Goal: Transaction & Acquisition: Purchase product/service

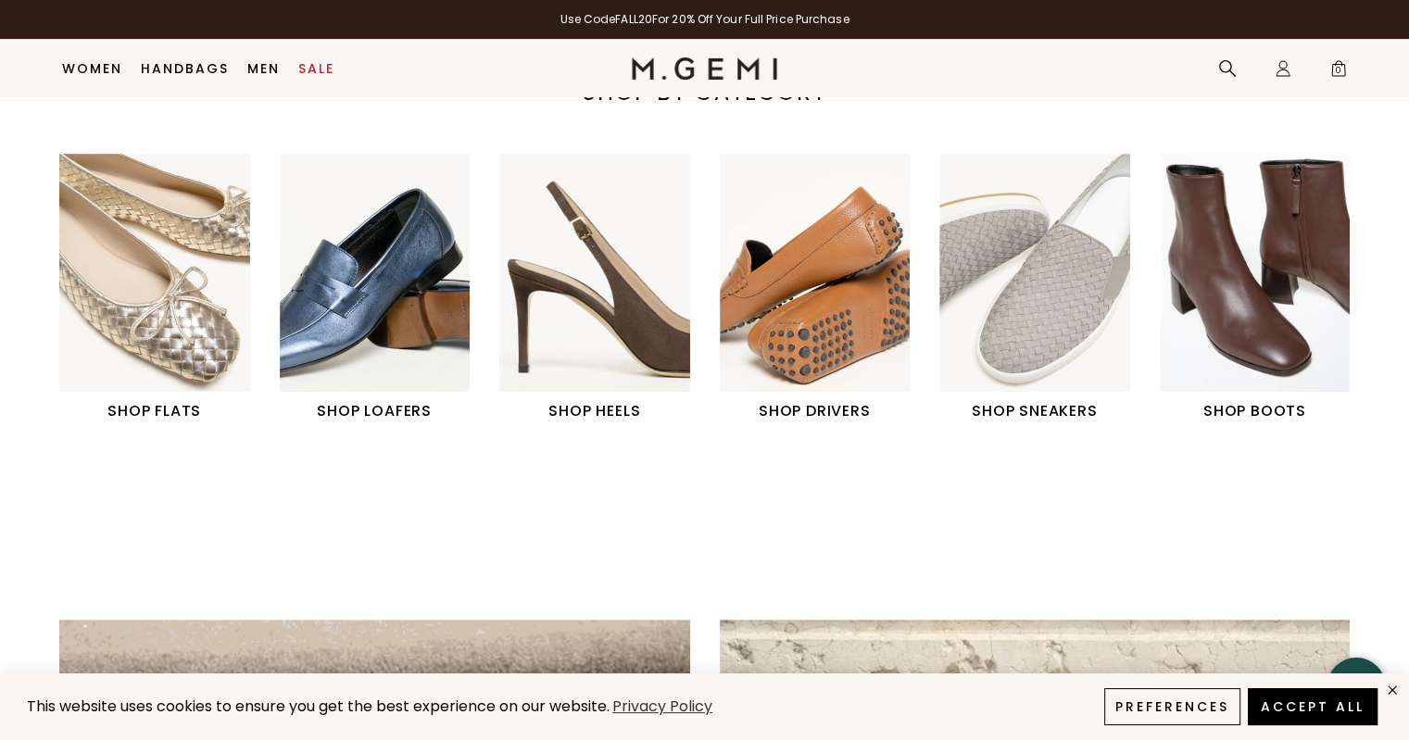
scroll to position [678, 0]
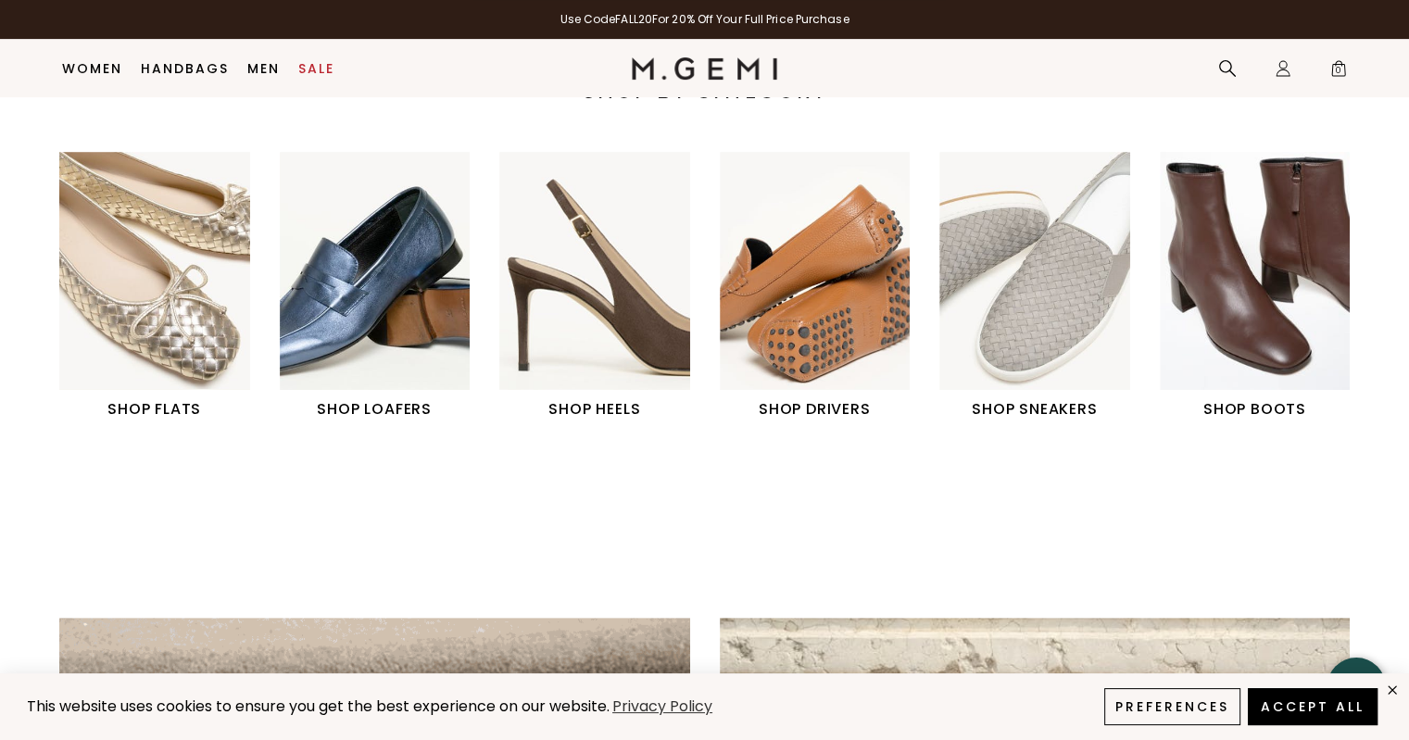
click at [1242, 406] on h1 "SHOP BOOTS" at bounding box center [1255, 409] width 191 height 22
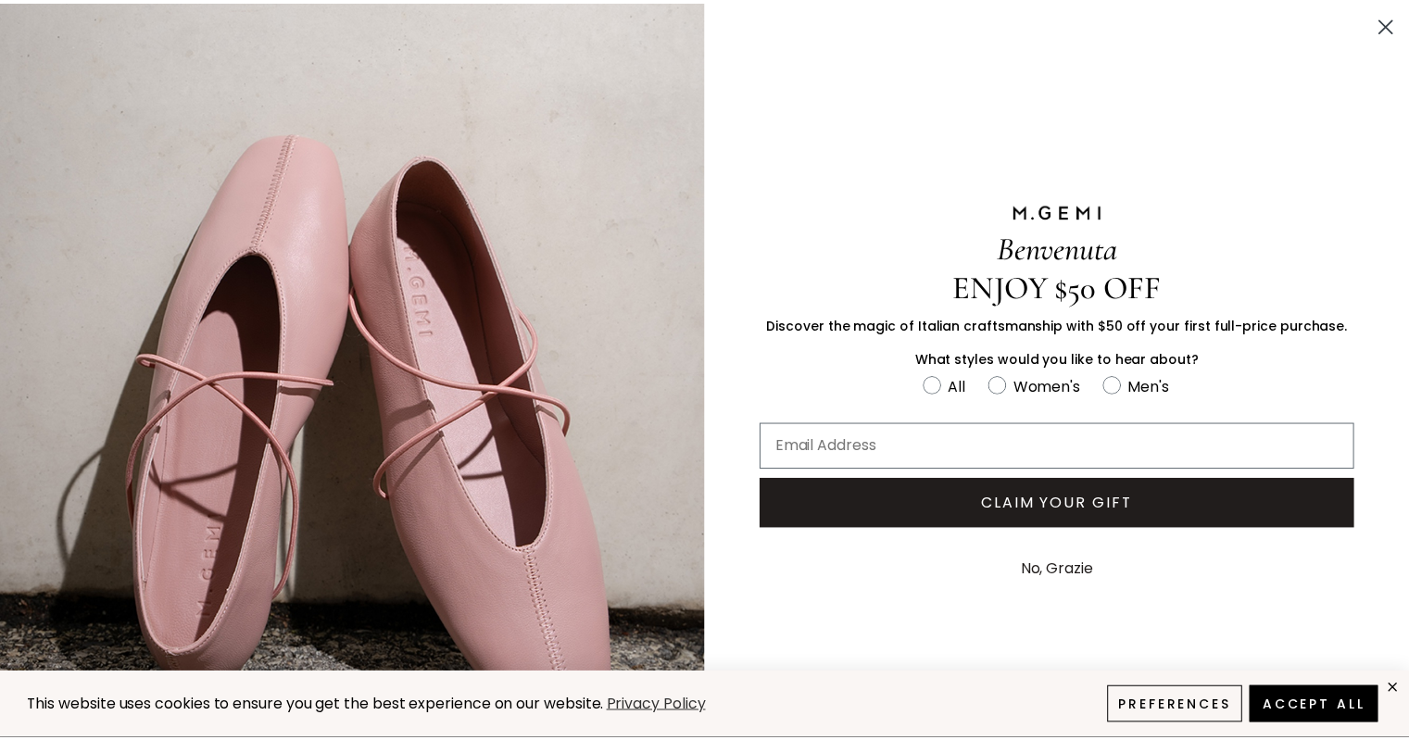
scroll to position [48, 0]
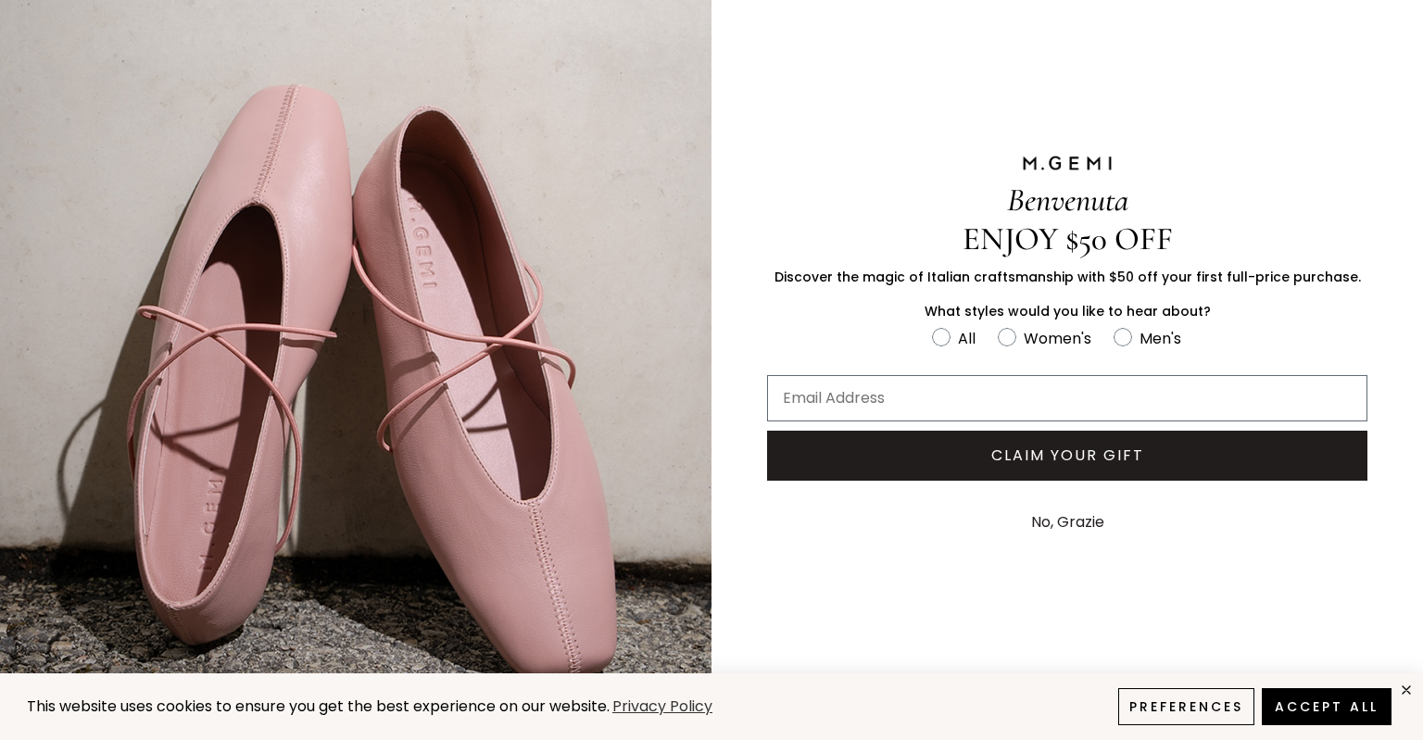
click at [1064, 515] on button "No, Grazie" at bounding box center [1068, 522] width 92 height 46
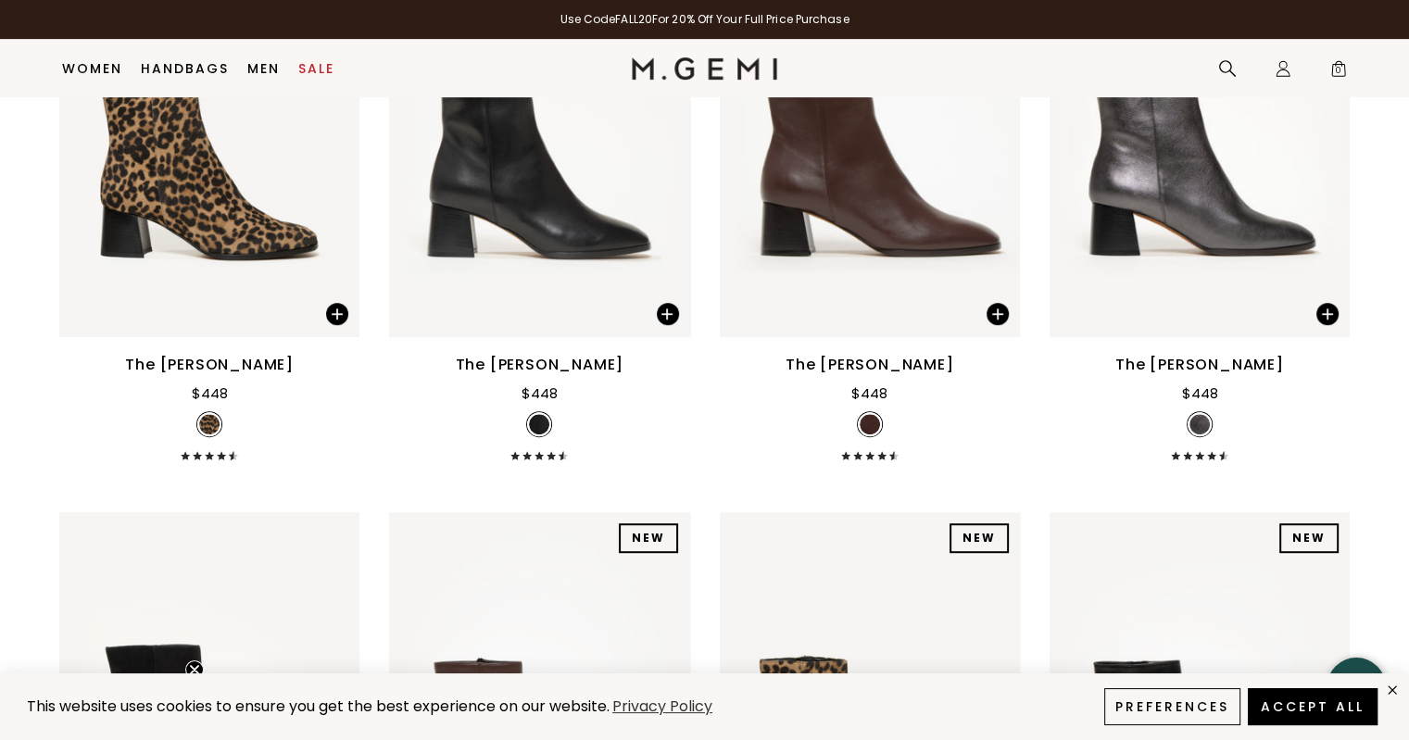
scroll to position [977, 0]
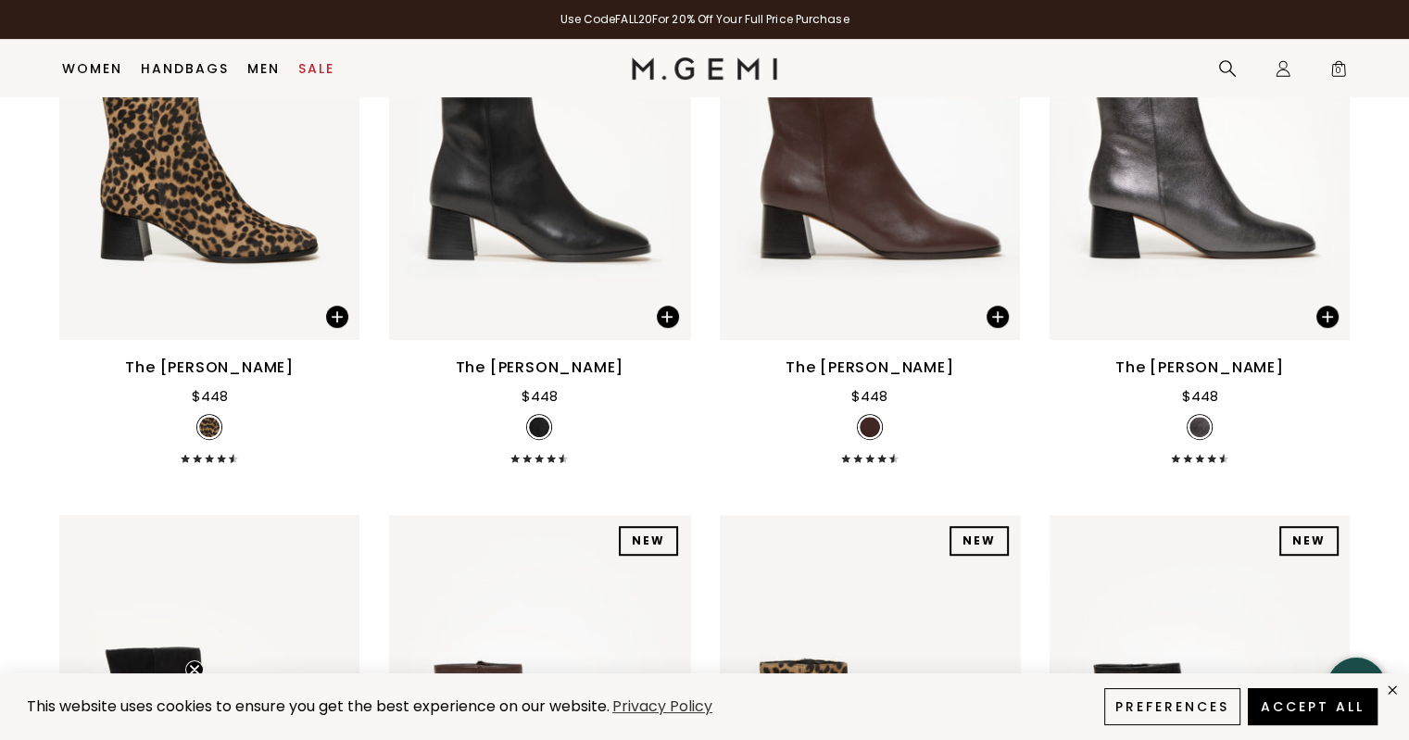
click at [878, 370] on div "The [PERSON_NAME]" at bounding box center [870, 368] width 169 height 22
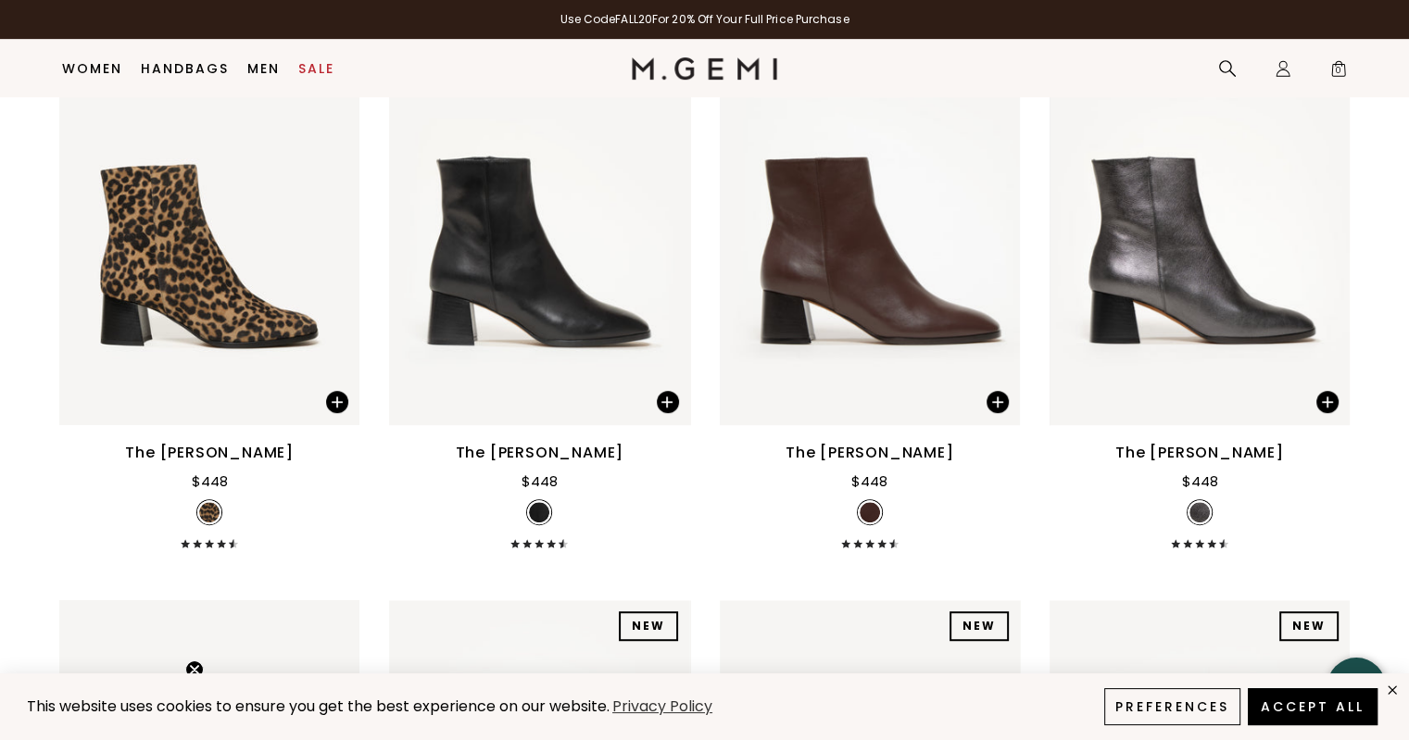
scroll to position [903, 0]
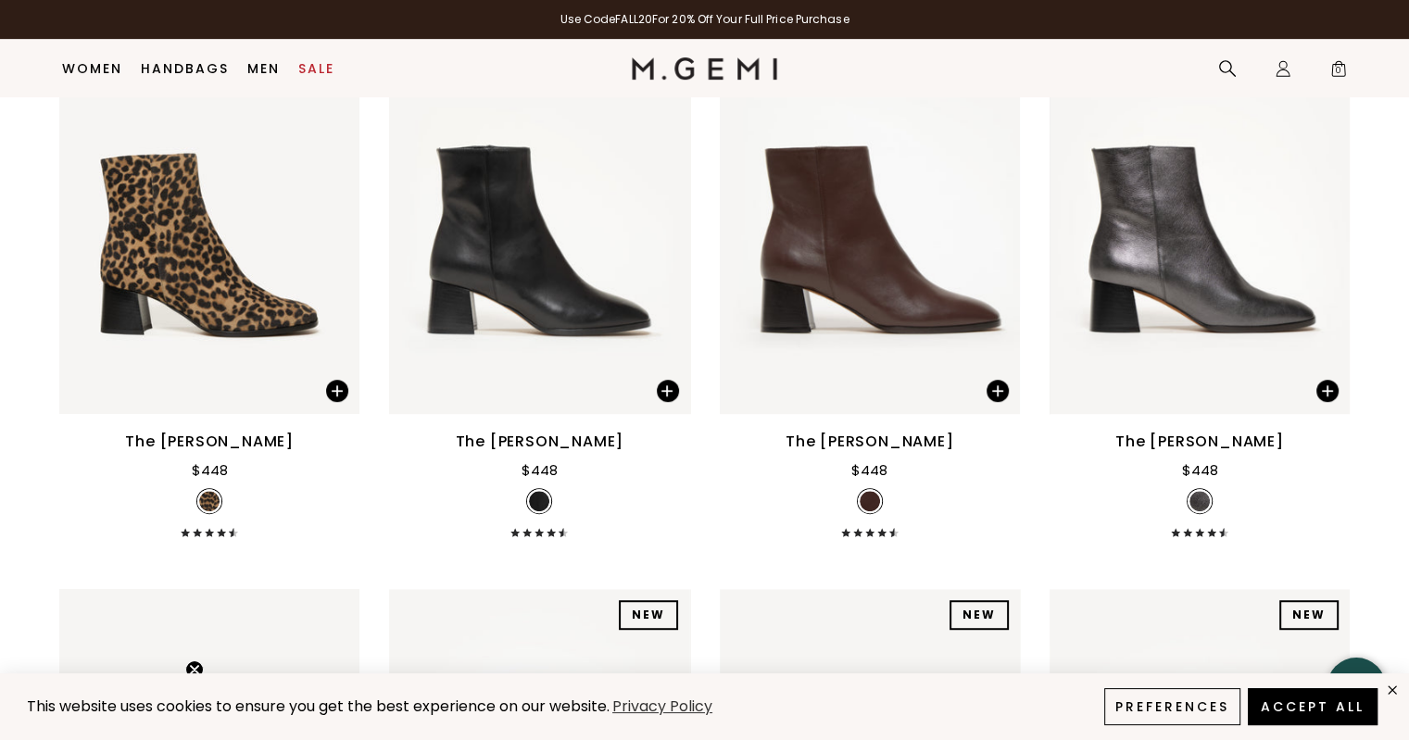
click at [875, 447] on div "The [PERSON_NAME]" at bounding box center [870, 442] width 169 height 22
click at [917, 360] on img at bounding box center [870, 214] width 300 height 400
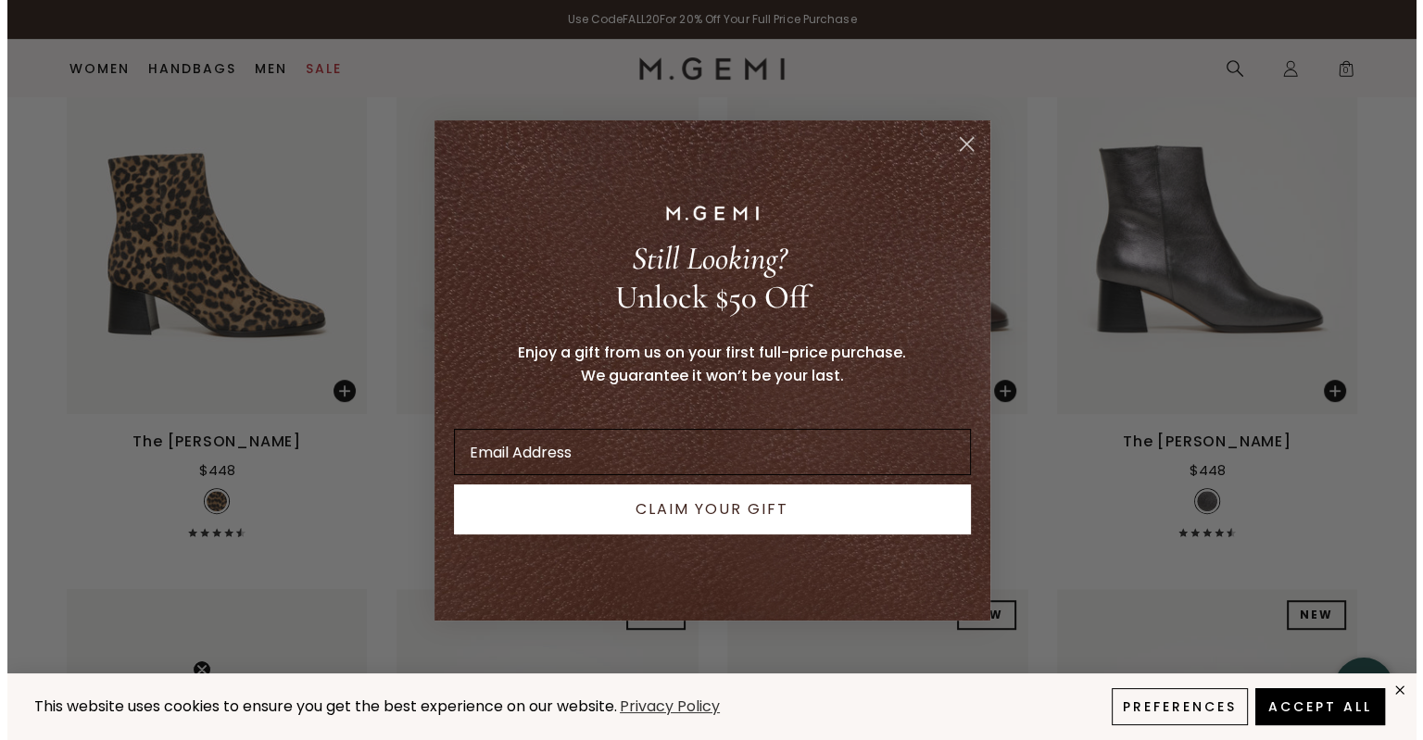
scroll to position [908, 0]
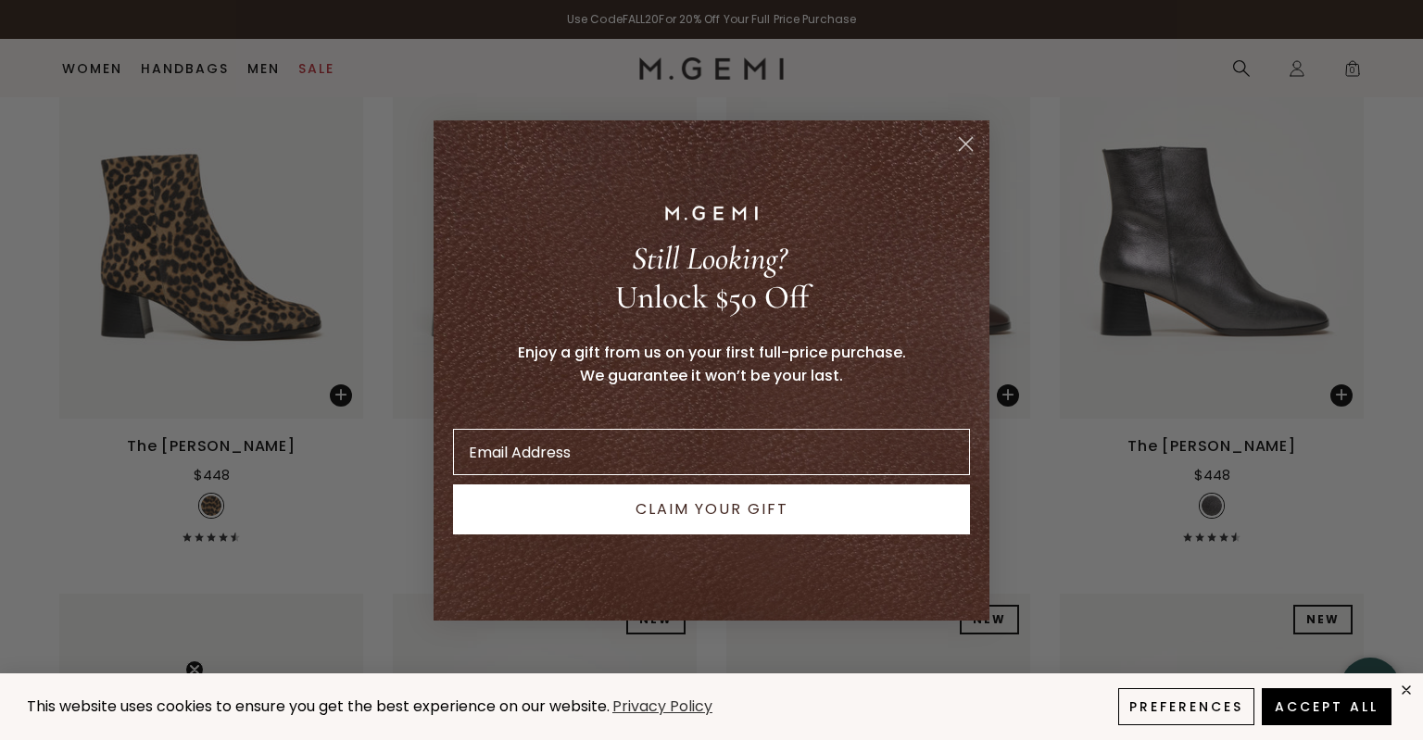
click at [961, 140] on circle "Close dialog" at bounding box center [966, 143] width 31 height 31
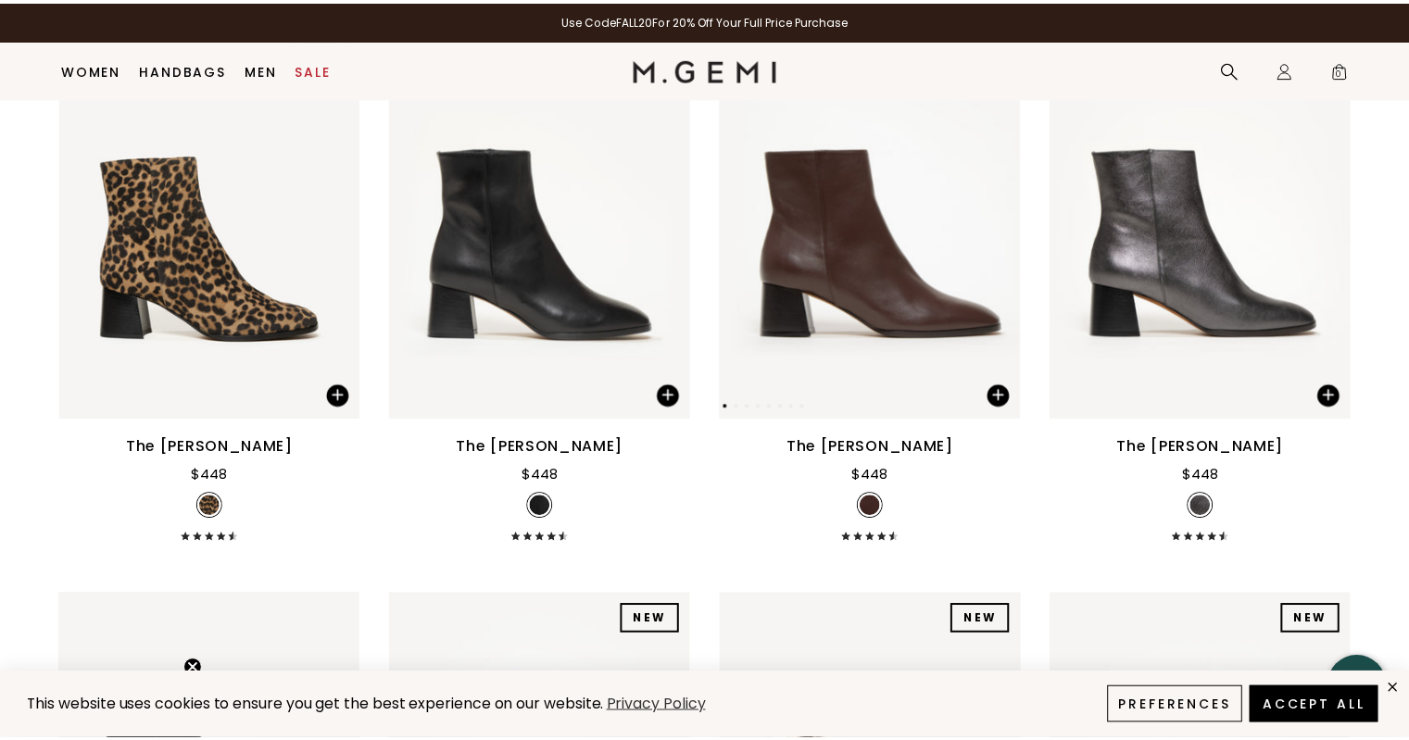
scroll to position [903, 0]
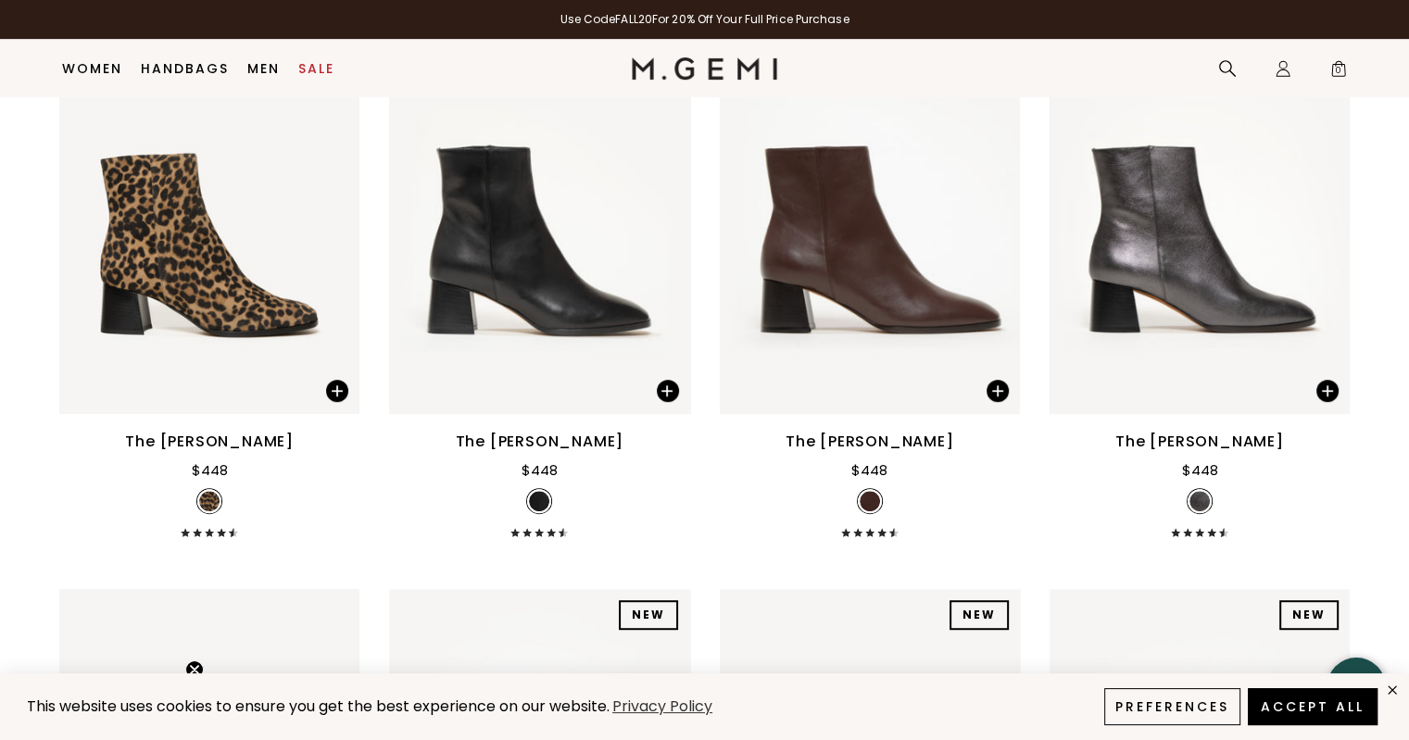
click at [847, 436] on div "The [PERSON_NAME]" at bounding box center [870, 442] width 169 height 22
click at [875, 236] on img at bounding box center [870, 214] width 300 height 400
click at [997, 389] on span at bounding box center [998, 391] width 22 height 22
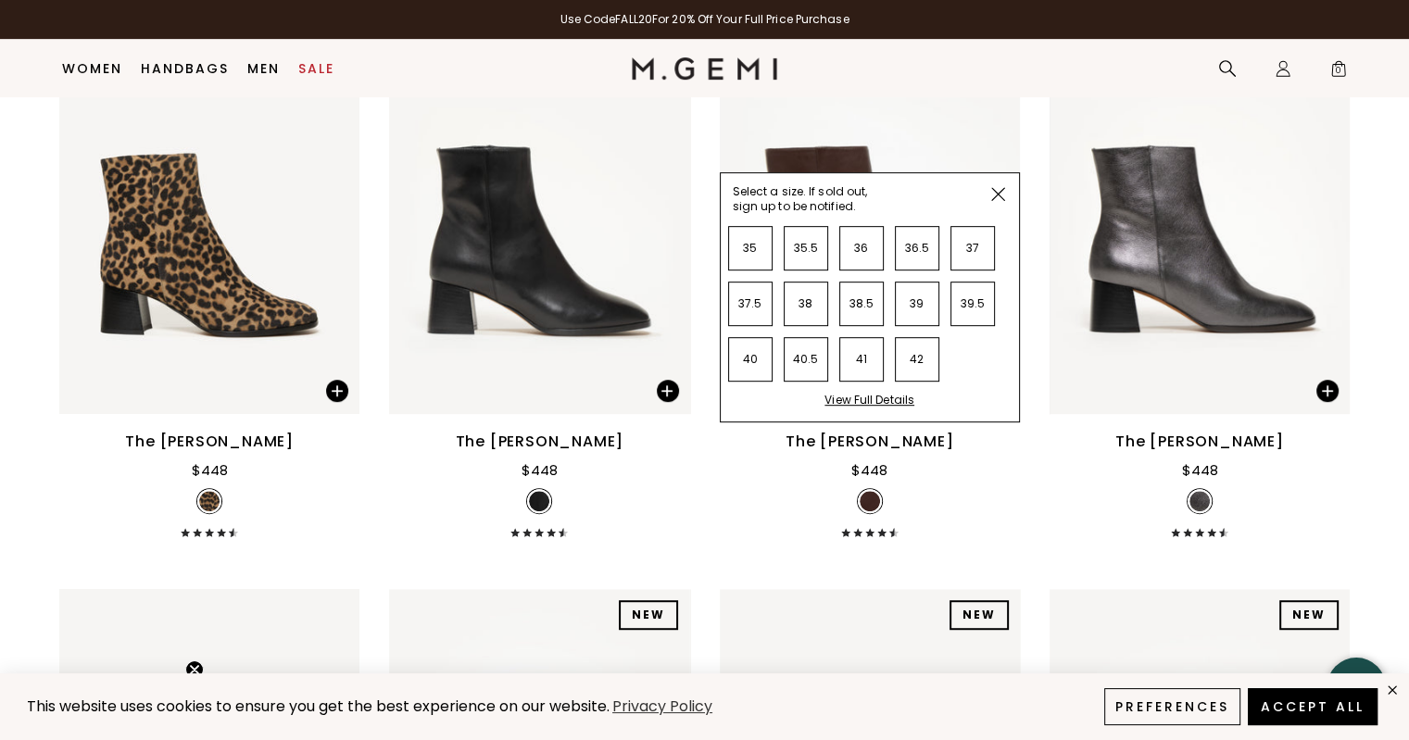
click at [996, 194] on img at bounding box center [999, 194] width 14 height 14
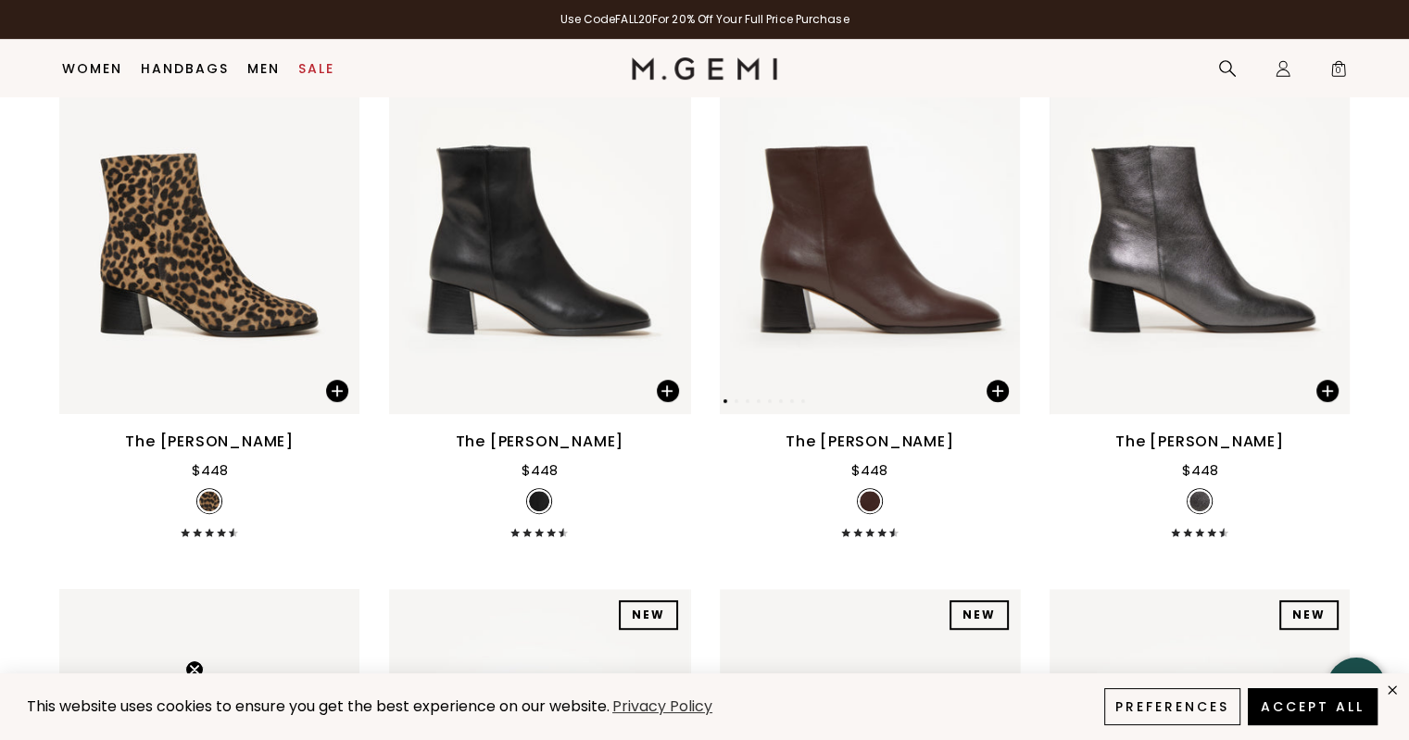
click at [870, 448] on div "The [PERSON_NAME]" at bounding box center [870, 442] width 169 height 22
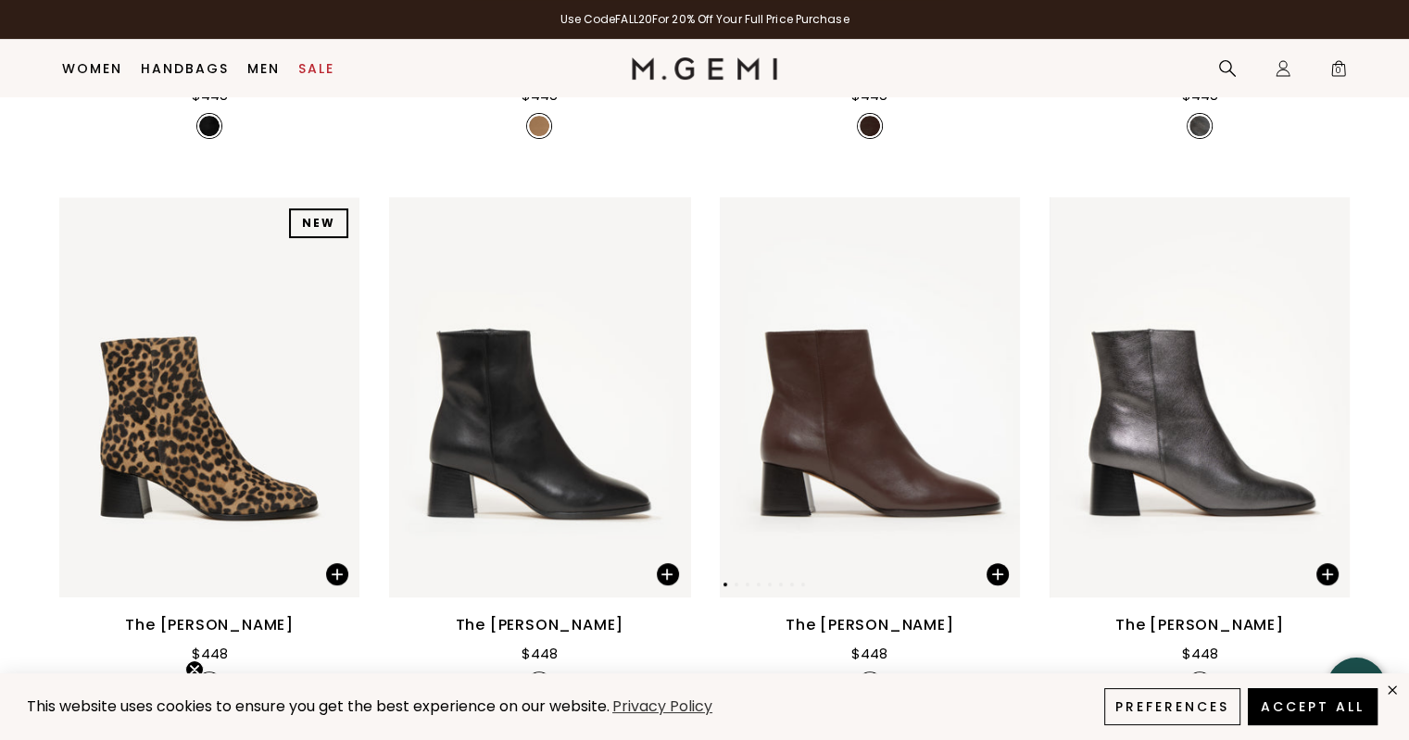
scroll to position [730, 0]
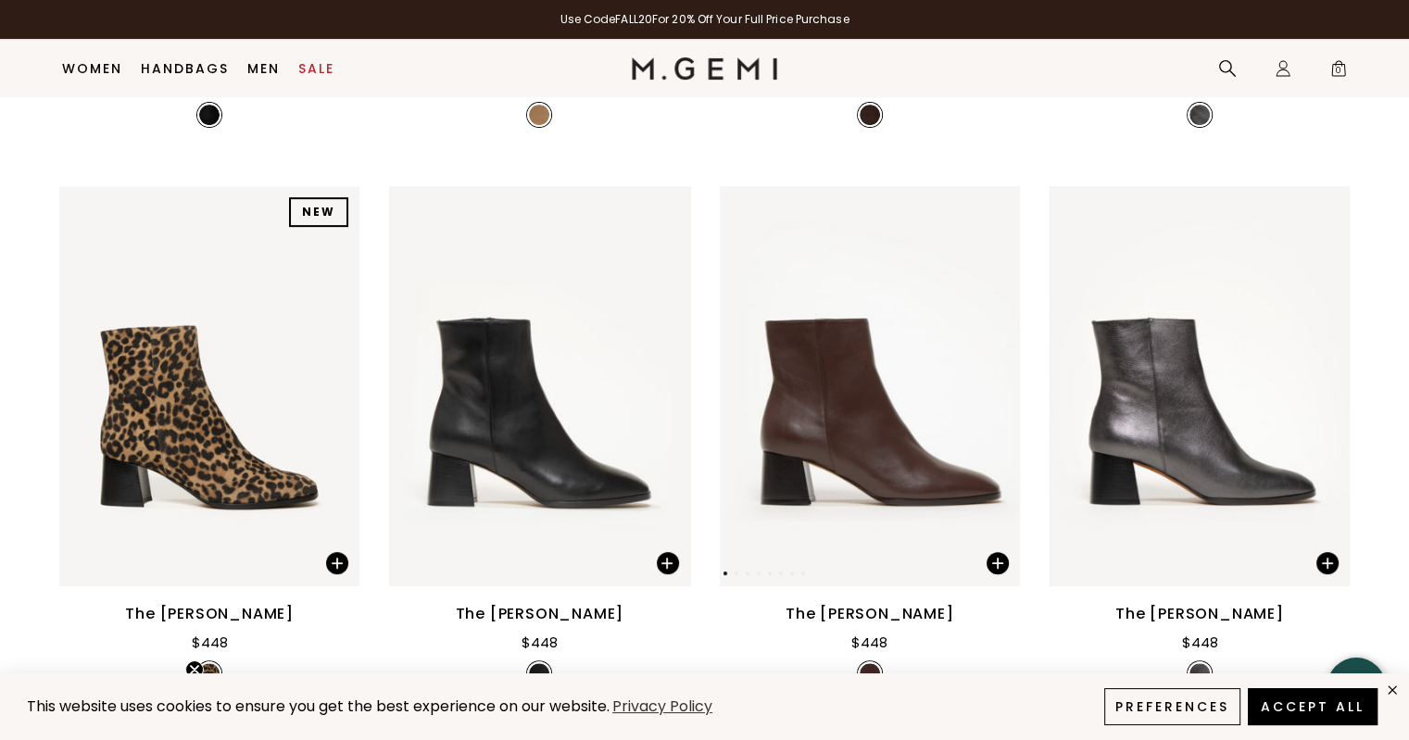
click at [870, 448] on img at bounding box center [870, 386] width 300 height 400
click at [500, 428] on img at bounding box center [539, 386] width 300 height 400
click at [887, 492] on img at bounding box center [870, 386] width 300 height 400
click at [893, 618] on div "The [PERSON_NAME]" at bounding box center [870, 614] width 169 height 22
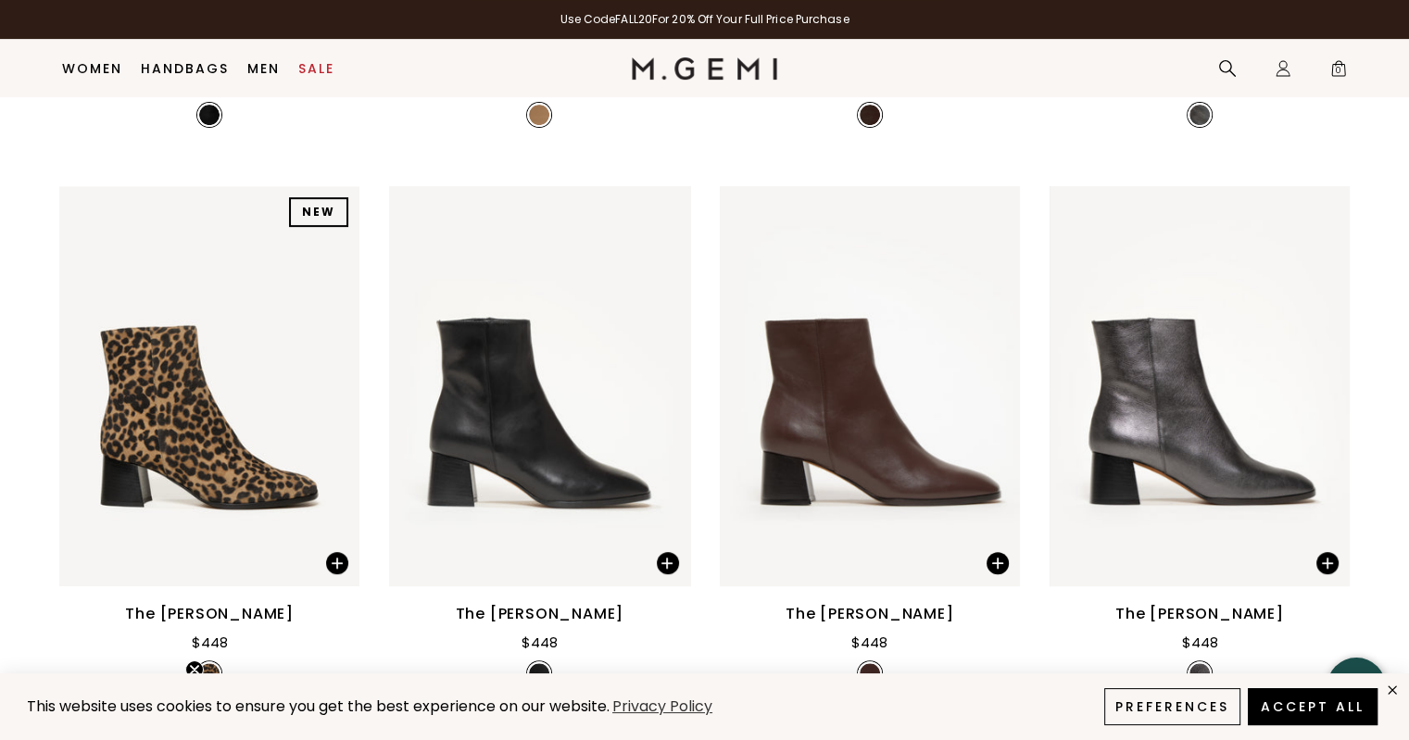
click at [893, 618] on div "The [PERSON_NAME]" at bounding box center [870, 614] width 169 height 22
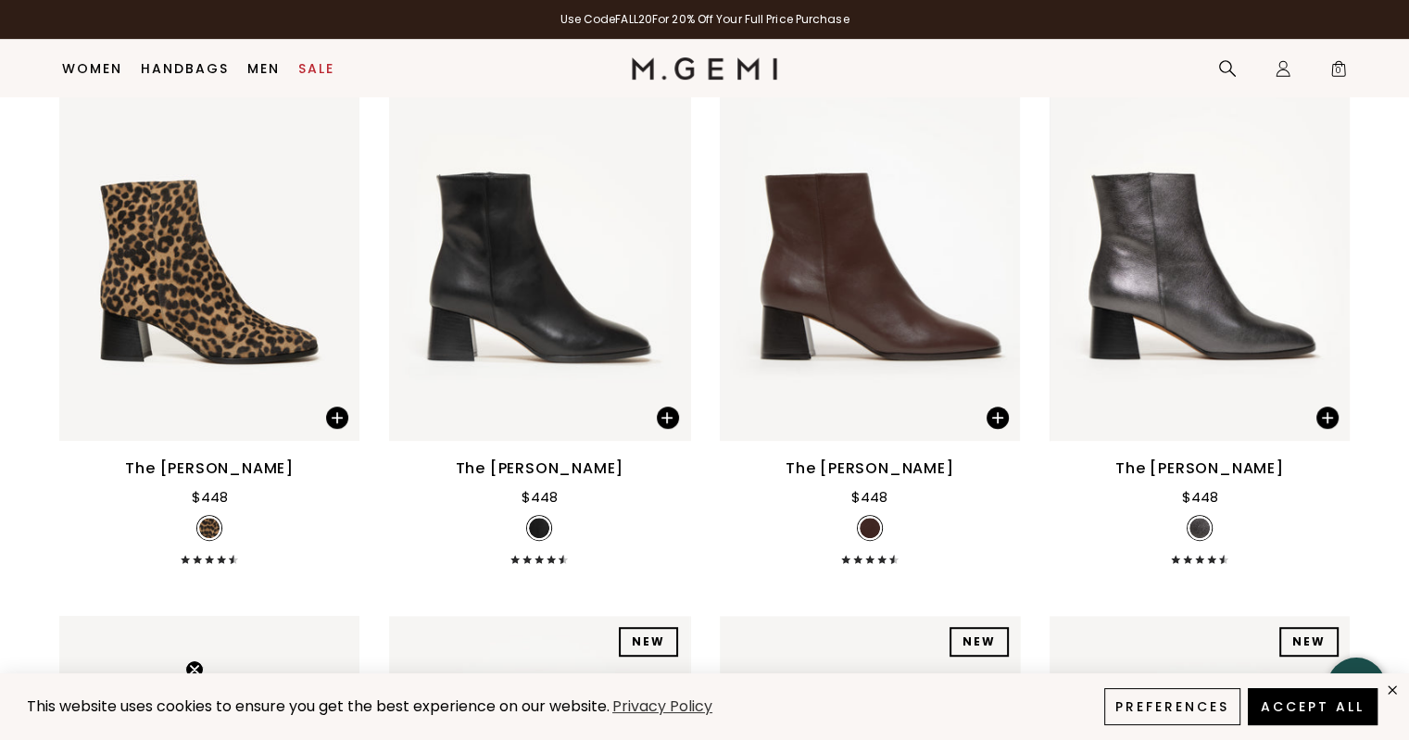
click at [869, 559] on icon at bounding box center [868, 559] width 5 height 9
click at [866, 529] on img at bounding box center [870, 528] width 20 height 20
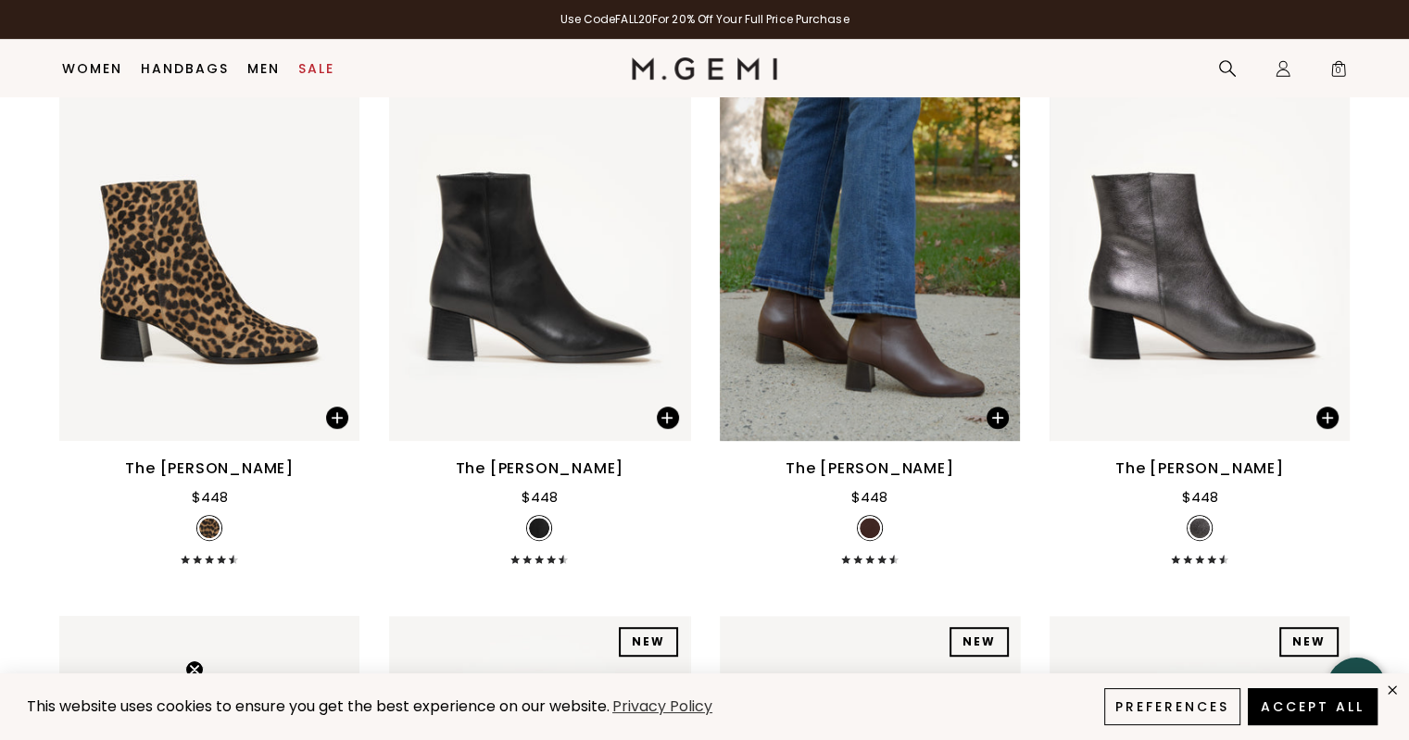
click at [866, 529] on img at bounding box center [870, 528] width 20 height 20
click at [995, 248] on div at bounding box center [996, 241] width 30 height 30
click at [995, 236] on img at bounding box center [996, 241] width 17 height 17
click at [474, 41] on nav "Icons/20x20/hamburger@2x Women Shop All Shoes New Arrivals Bestsellers Essentia…" at bounding box center [343, 68] width 580 height 58
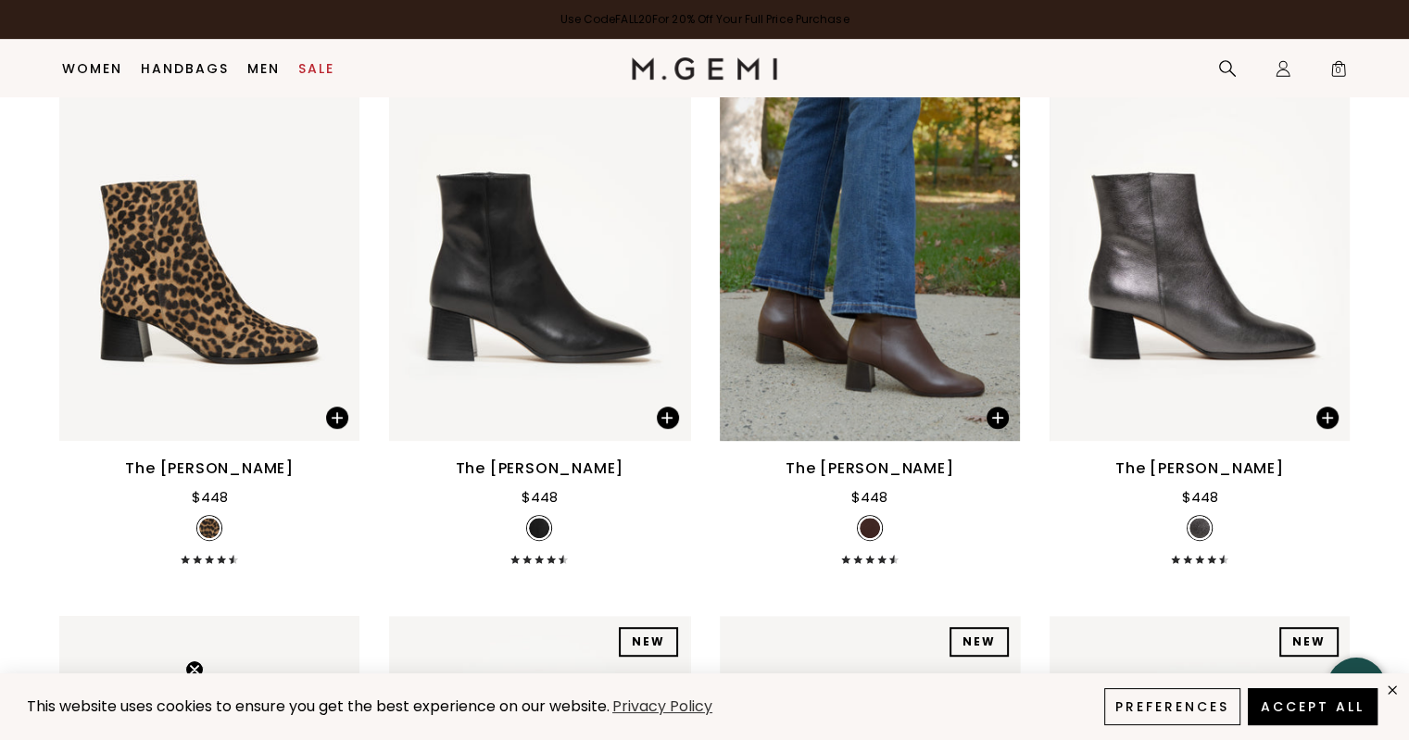
click at [363, 17] on link "Use Code FALL20 For 20% Off Your Full Price Purchase" at bounding box center [704, 19] width 1409 height 39
